Goal: Transaction & Acquisition: Book appointment/travel/reservation

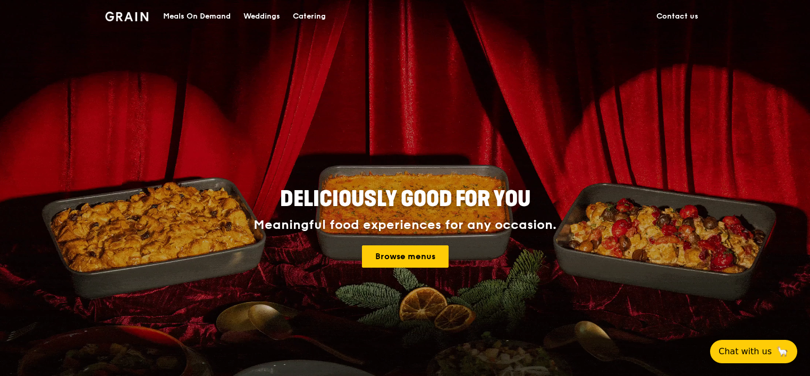
click at [308, 17] on div "Catering" at bounding box center [309, 17] width 33 height 32
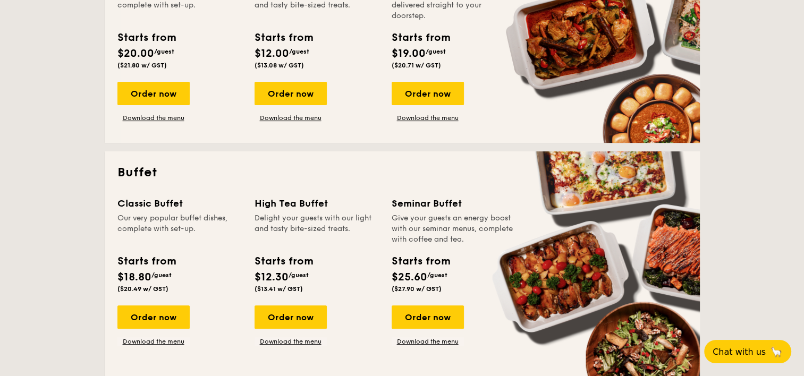
scroll to position [266, 0]
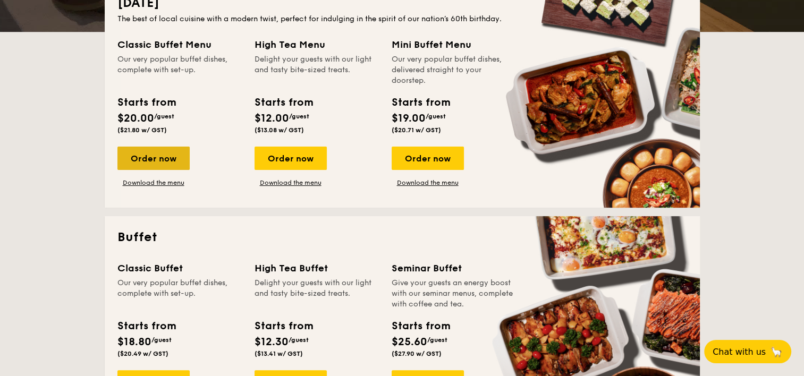
click at [184, 161] on div "Order now" at bounding box center [153, 158] width 72 height 23
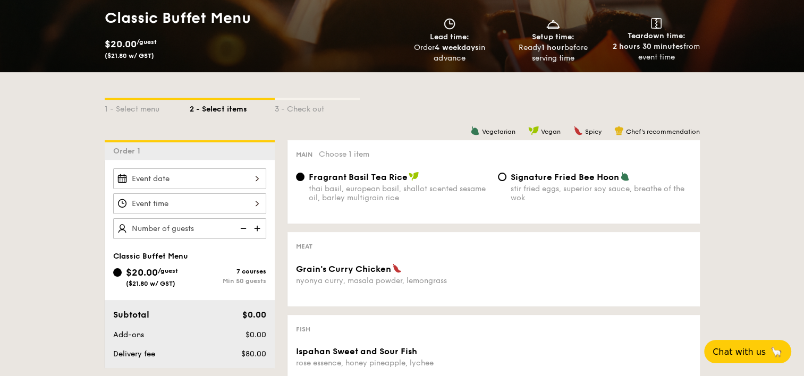
scroll to position [213, 0]
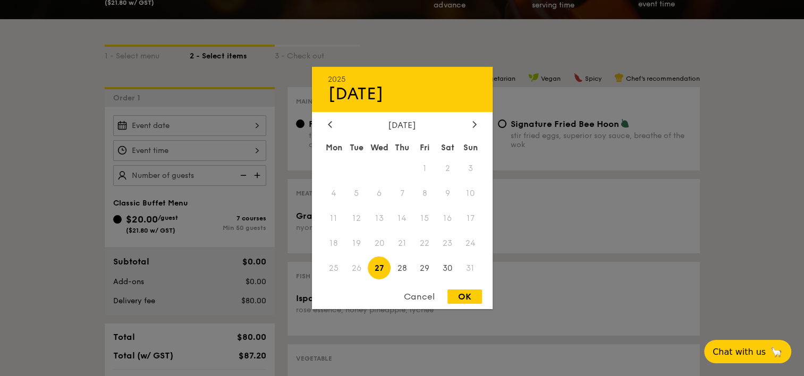
click at [209, 123] on div "2025 Aug [DATE] Tue Wed Thu Fri Sat Sun 1 2 3 4 5 6 7 8 9 10 11 12 13 14 15 16 …" at bounding box center [189, 125] width 153 height 21
click at [474, 124] on icon at bounding box center [474, 124] width 3 height 6
click at [400, 219] on span "18" at bounding box center [402, 218] width 23 height 23
click at [416, 295] on div "Cancel" at bounding box center [419, 297] width 52 height 14
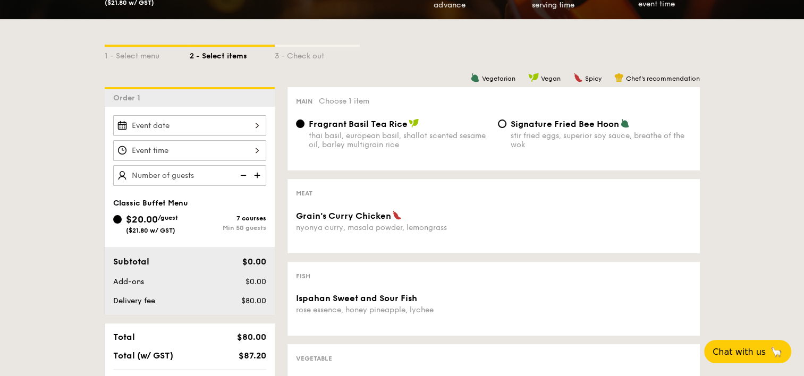
click at [251, 125] on div at bounding box center [189, 125] width 153 height 21
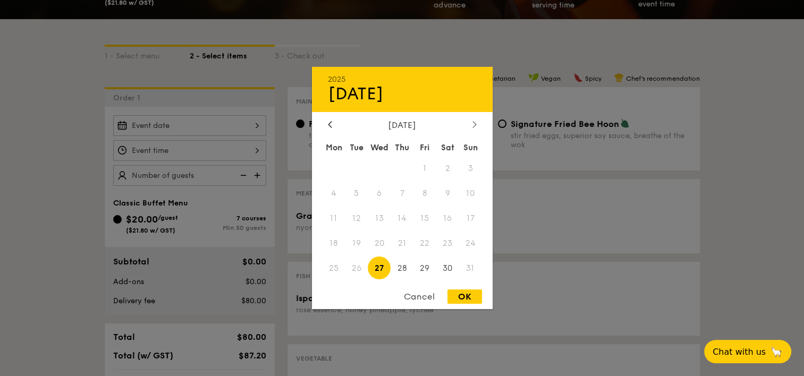
click at [471, 122] on div at bounding box center [475, 125] width 10 height 10
click at [430, 217] on span "19" at bounding box center [425, 218] width 23 height 23
click at [322, 123] on div "September 2025" at bounding box center [402, 125] width 181 height 10
click at [331, 123] on icon at bounding box center [330, 124] width 4 height 7
click at [420, 300] on div "Cancel" at bounding box center [419, 297] width 52 height 14
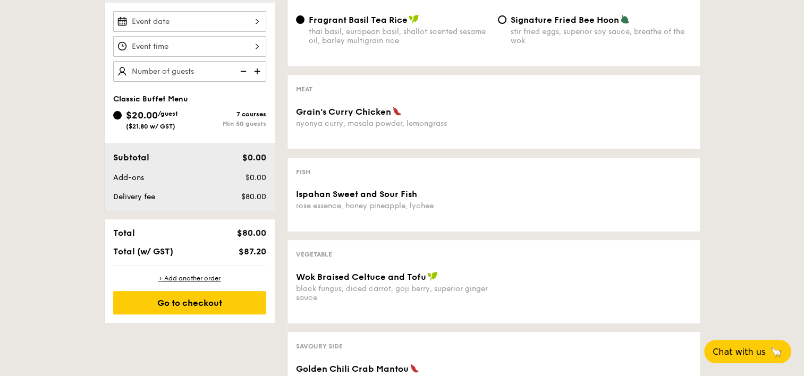
scroll to position [266, 0]
